Goal: Check status: Check status

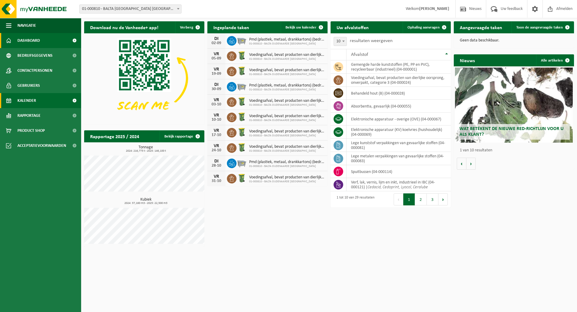
click at [31, 98] on span "Kalender" at bounding box center [26, 100] width 19 height 15
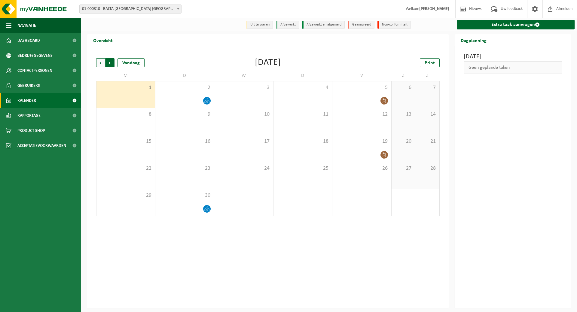
click at [98, 66] on span "Vorige" at bounding box center [100, 62] width 9 height 9
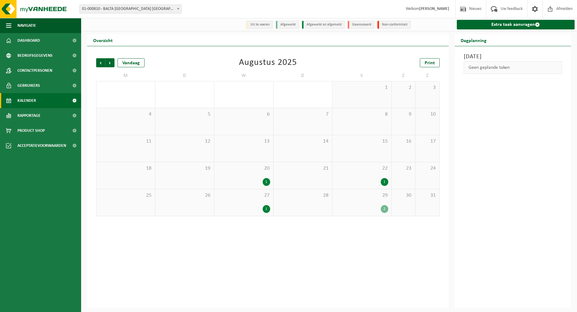
click at [364, 199] on span "29" at bounding box center [361, 195] width 53 height 7
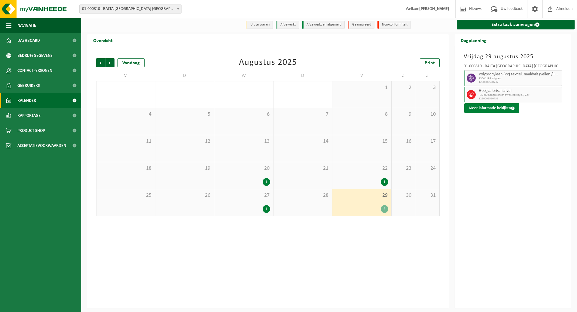
click at [491, 111] on button "Meer informatie bekijken" at bounding box center [491, 108] width 55 height 10
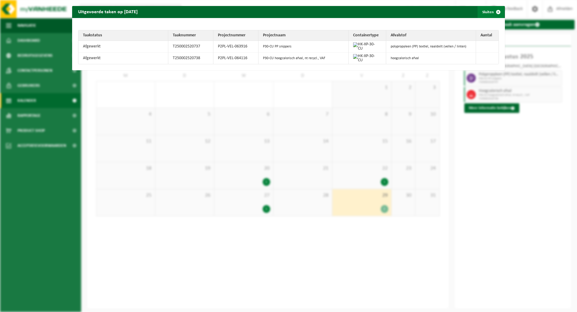
click at [492, 14] on span "button" at bounding box center [498, 12] width 12 height 12
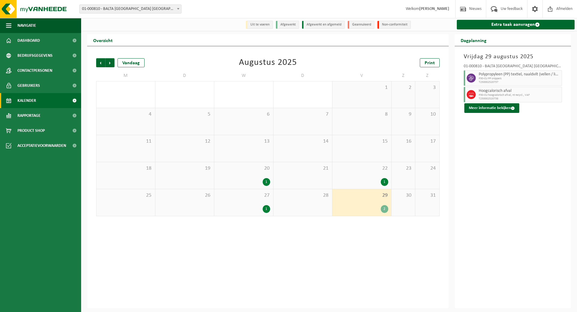
click at [247, 199] on div "27 1" at bounding box center [243, 202] width 59 height 27
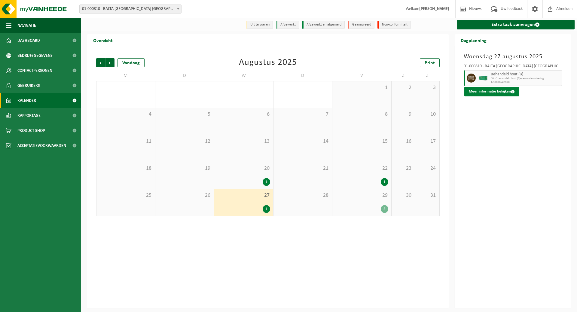
click at [491, 88] on button "Meer informatie bekijken" at bounding box center [491, 92] width 55 height 10
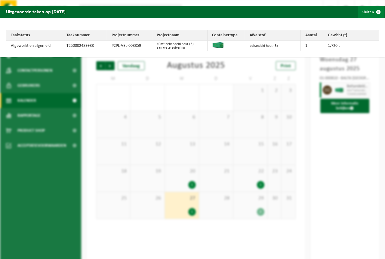
click at [367, 14] on button "Sluiten" at bounding box center [370, 12] width 27 height 12
